Goal: Task Accomplishment & Management: Manage account settings

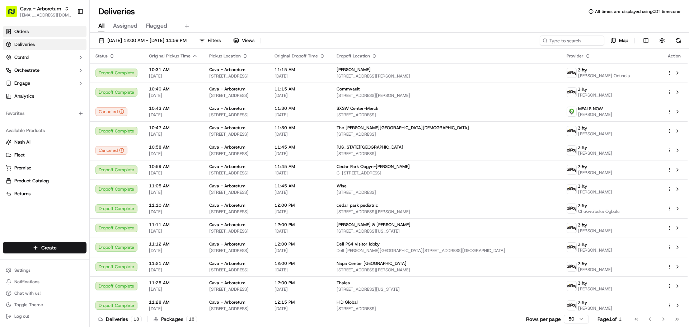
click at [46, 32] on link "Orders" at bounding box center [45, 31] width 84 height 11
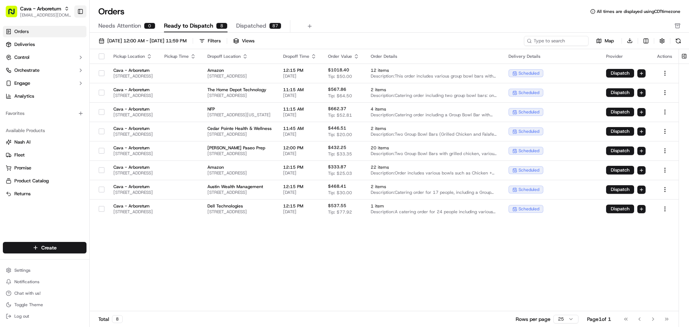
click at [83, 9] on button "Toggle Sidebar" at bounding box center [80, 11] width 12 height 12
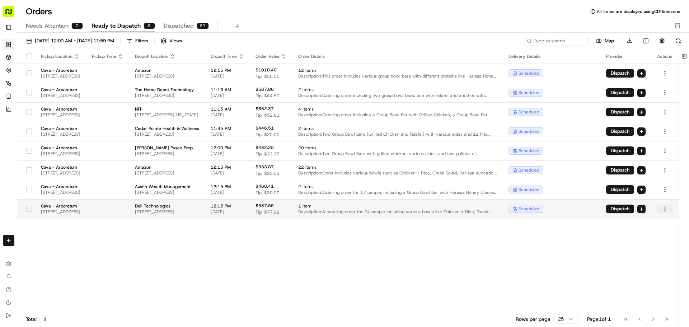
click at [662, 210] on html "Cava - Arboretum [EMAIL_ADDRESS][DOMAIN_NAME] Toggle Sidebar Orders Deliveries …" at bounding box center [344, 163] width 689 height 327
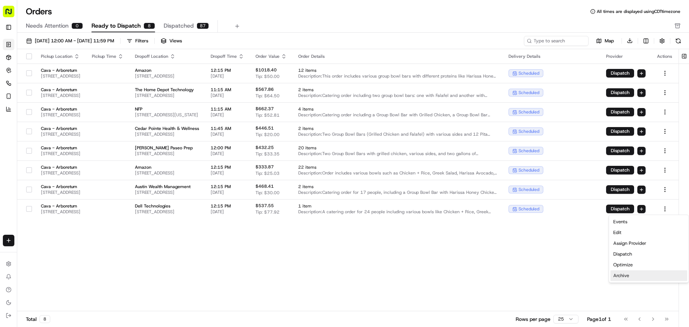
click at [620, 276] on div "Archive" at bounding box center [648, 275] width 77 height 11
